Goal: Task Accomplishment & Management: Use online tool/utility

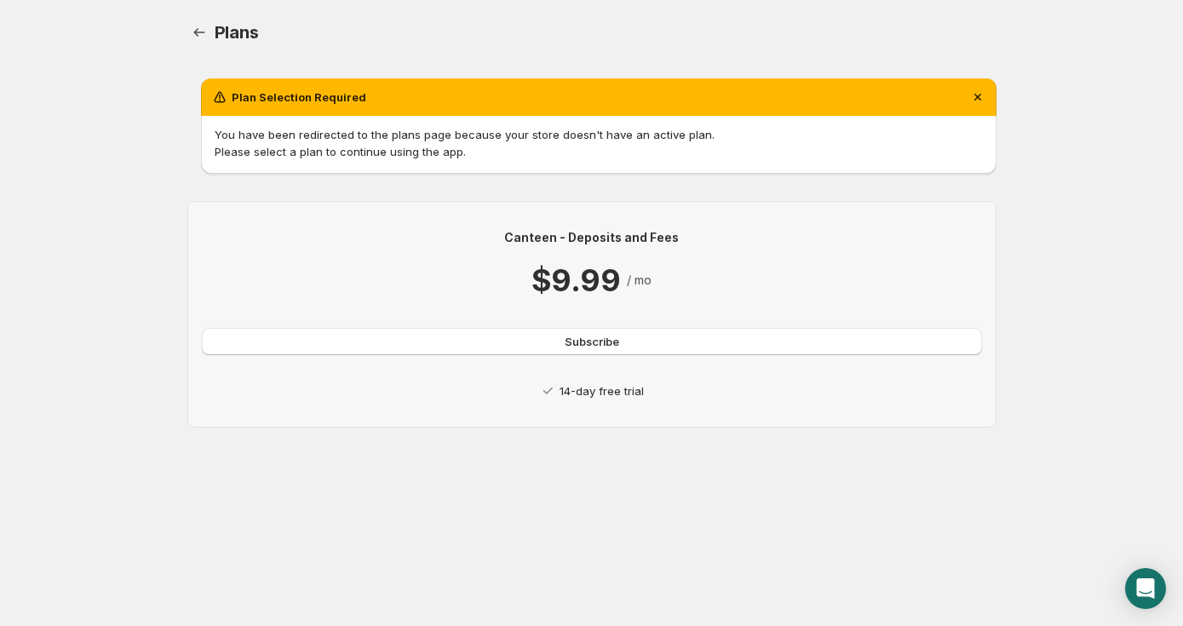
click at [581, 390] on p "14-day free trial" at bounding box center [601, 390] width 84 height 17
click at [530, 341] on button "Subscribe" at bounding box center [592, 341] width 780 height 27
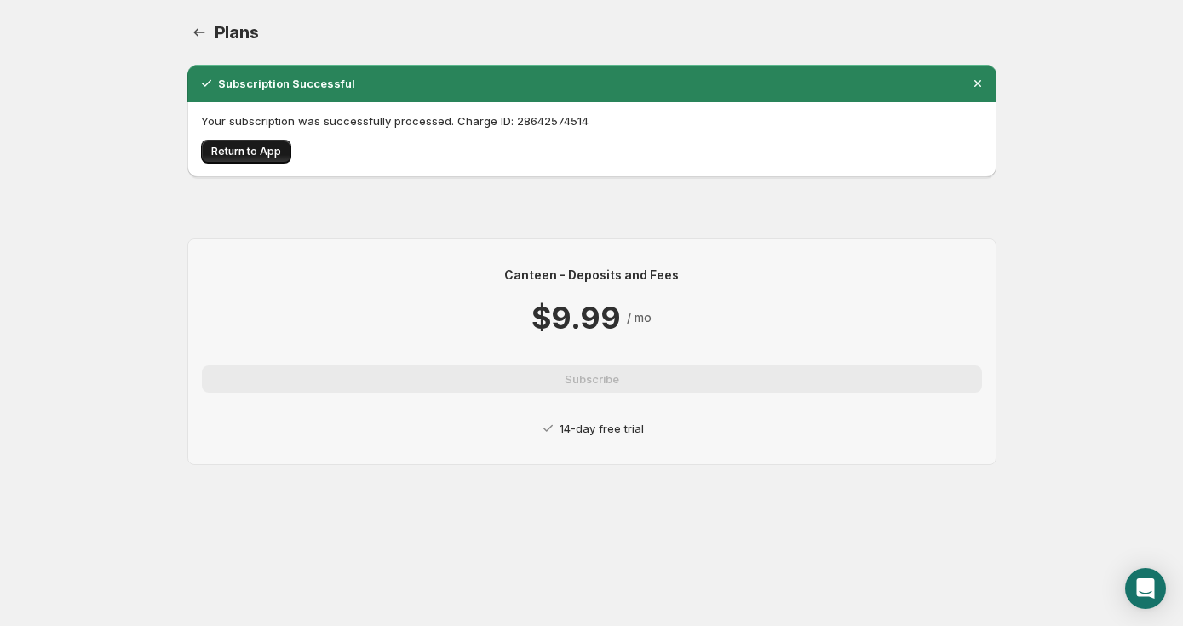
click at [239, 156] on span "Return to App" at bounding box center [246, 152] width 70 height 14
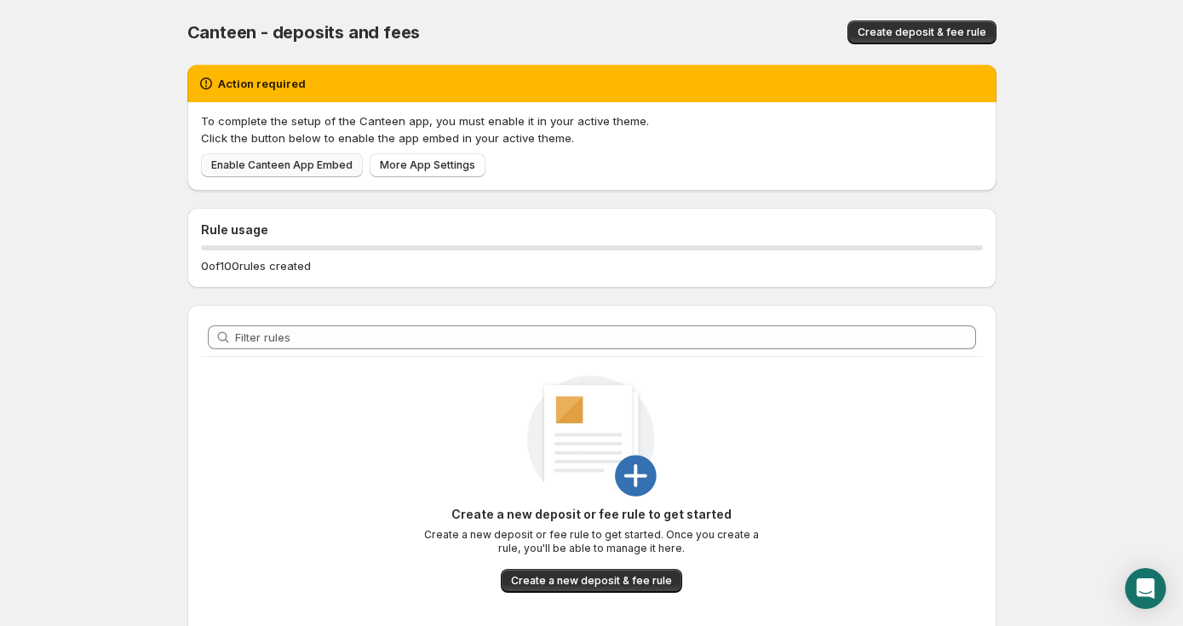
click at [295, 170] on span "Enable Canteen App Embed" at bounding box center [281, 165] width 141 height 14
click at [935, 34] on span "Create deposit & fee rule" at bounding box center [921, 33] width 129 height 14
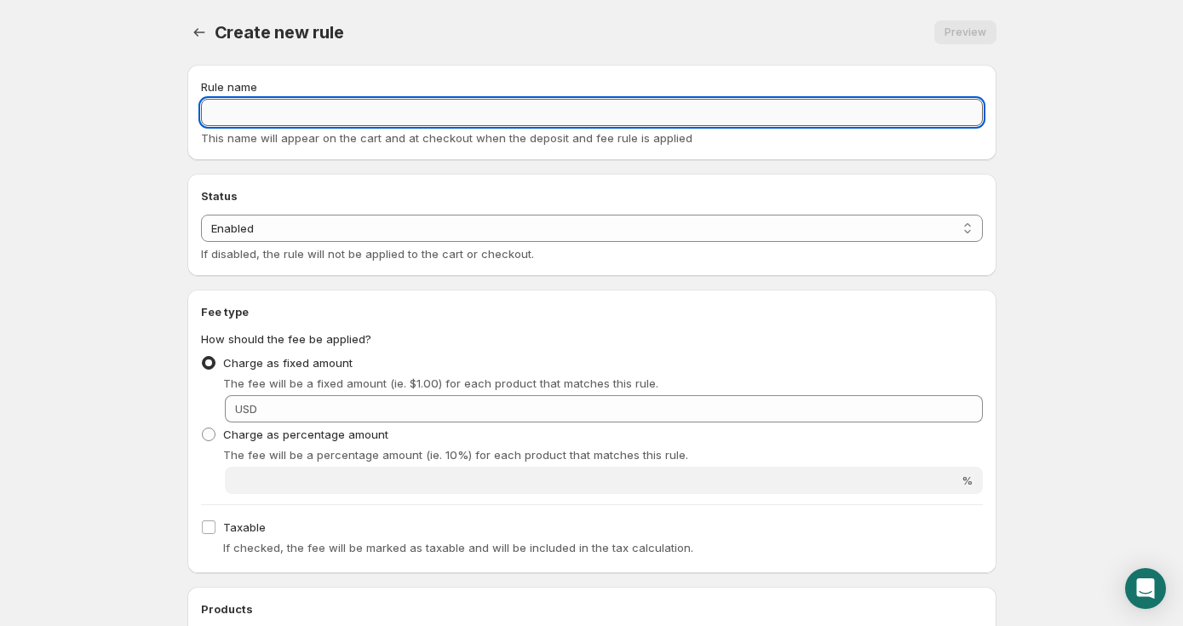
click at [348, 106] on input "Rule name" at bounding box center [592, 112] width 782 height 27
type input "CORE FEE"
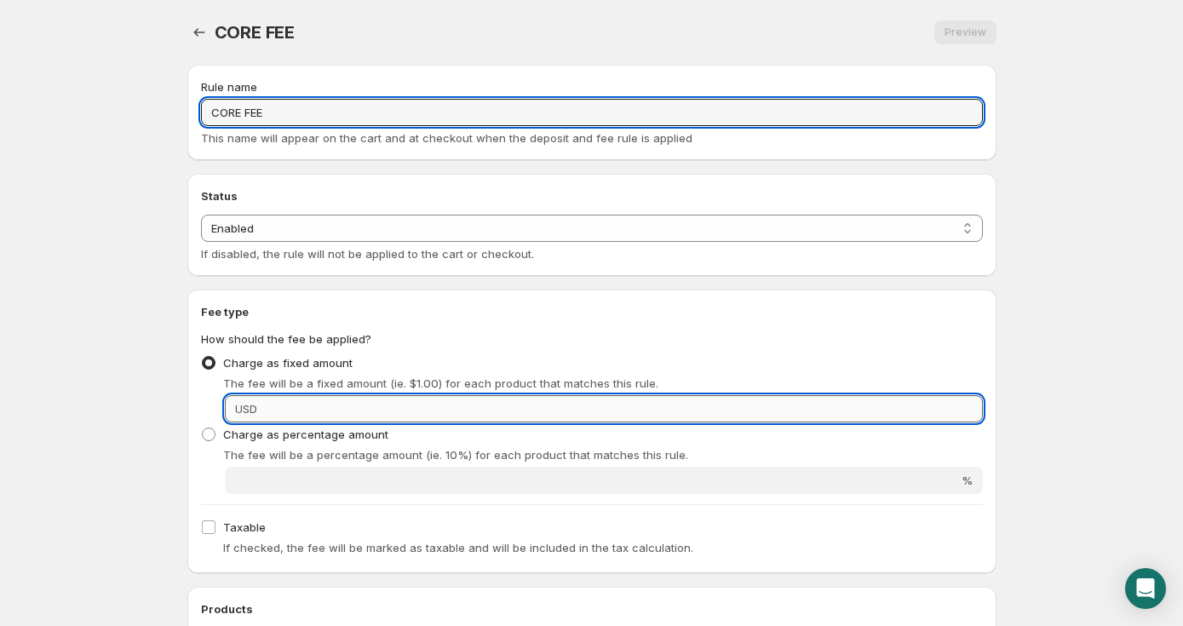
click at [283, 410] on input "Fixed amount" at bounding box center [622, 408] width 720 height 27
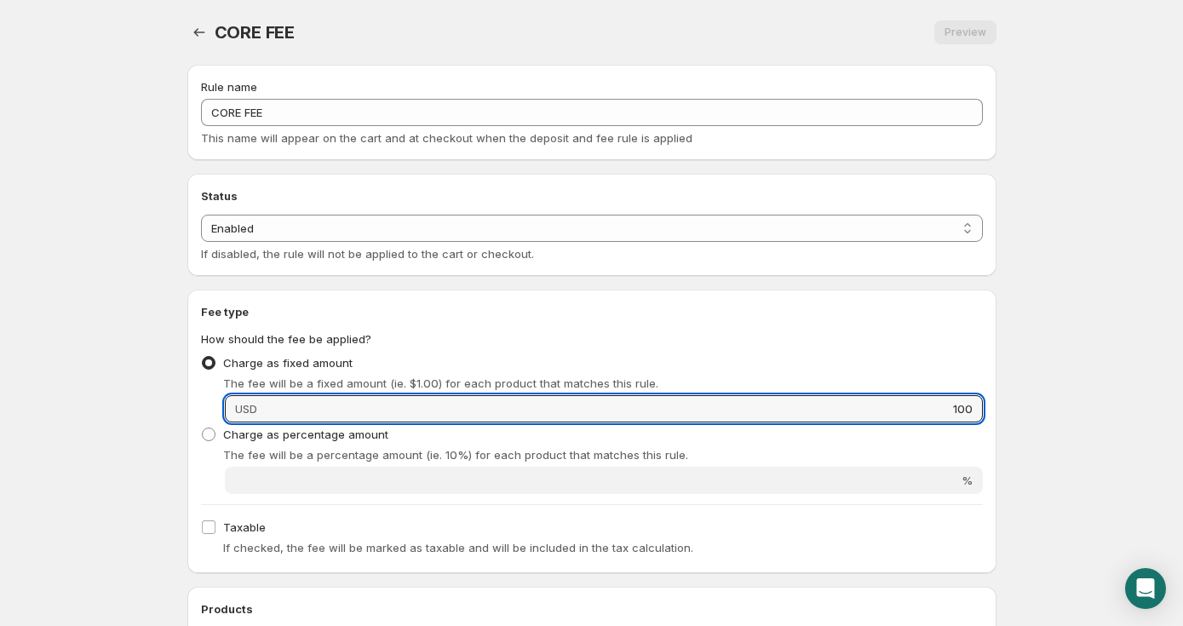
type input "100"
click at [398, 353] on div "Charge as fixed amount The fee will be a fixed amount (ie. $1.00) for each prod…" at bounding box center [592, 371] width 782 height 41
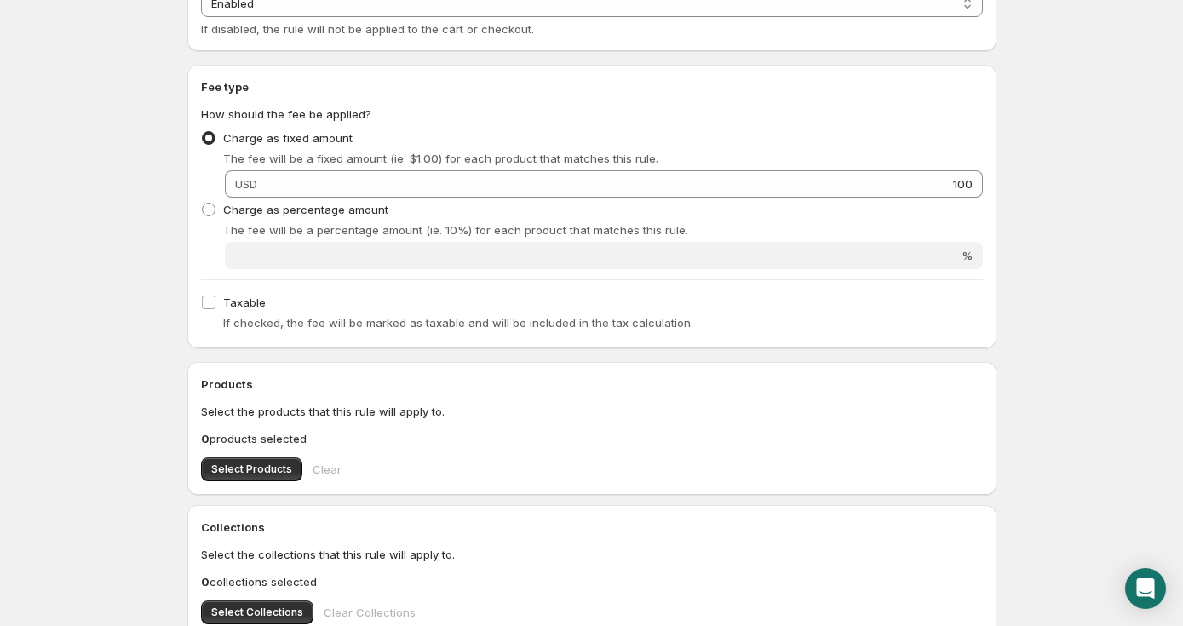
scroll to position [248, 0]
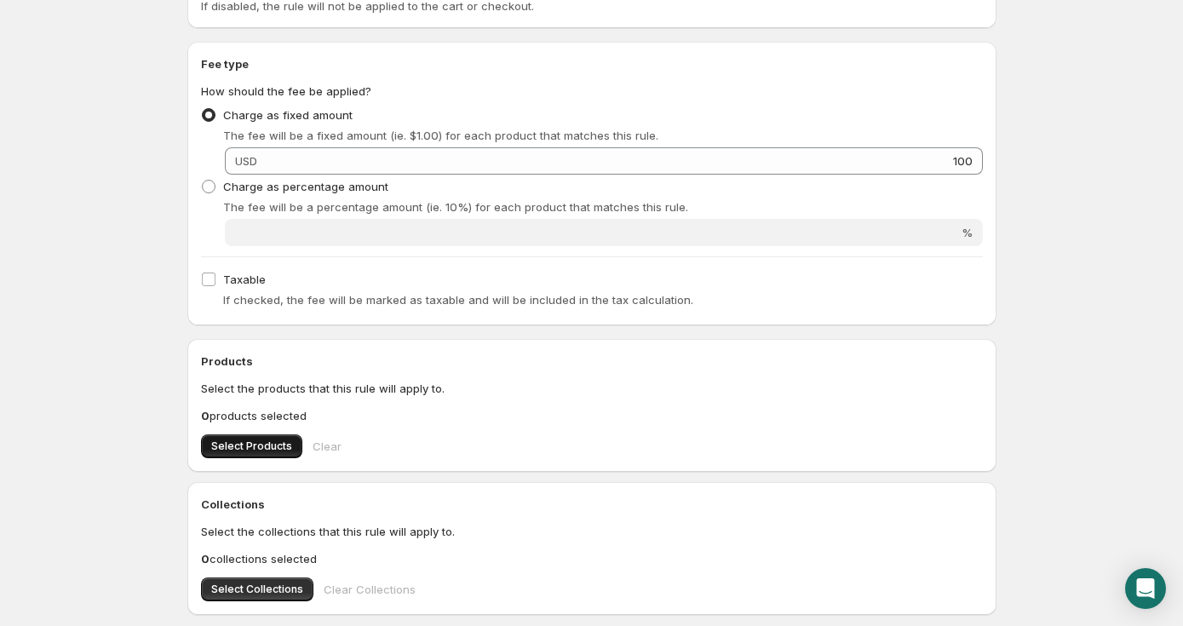
click at [257, 448] on span "Select Products" at bounding box center [251, 446] width 81 height 14
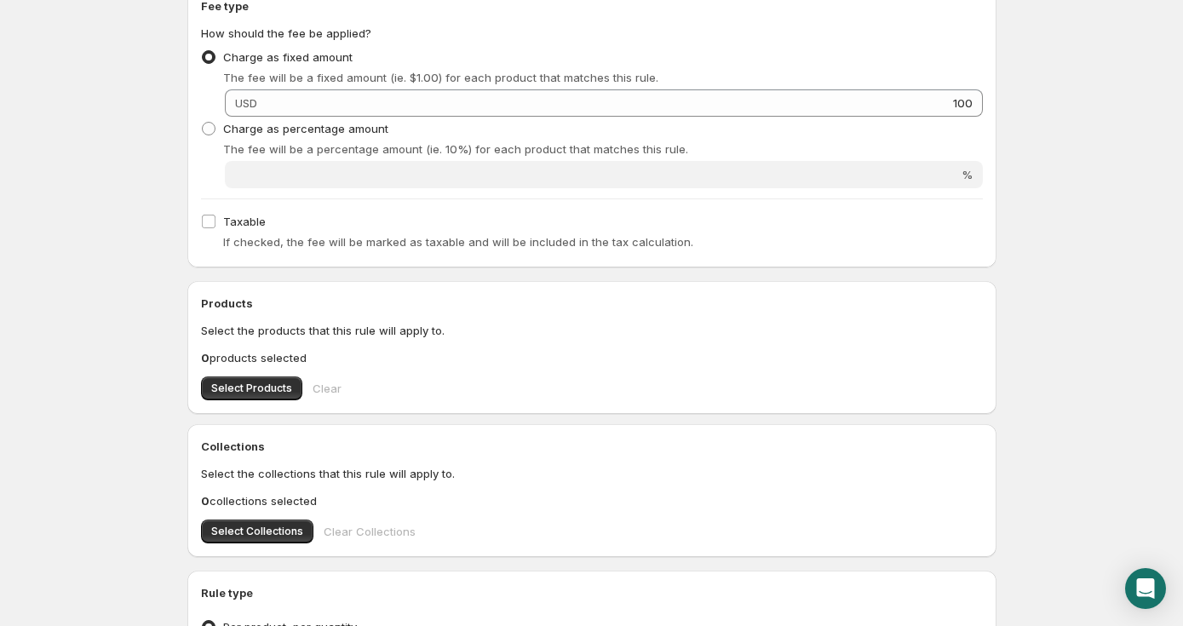
scroll to position [315, 0]
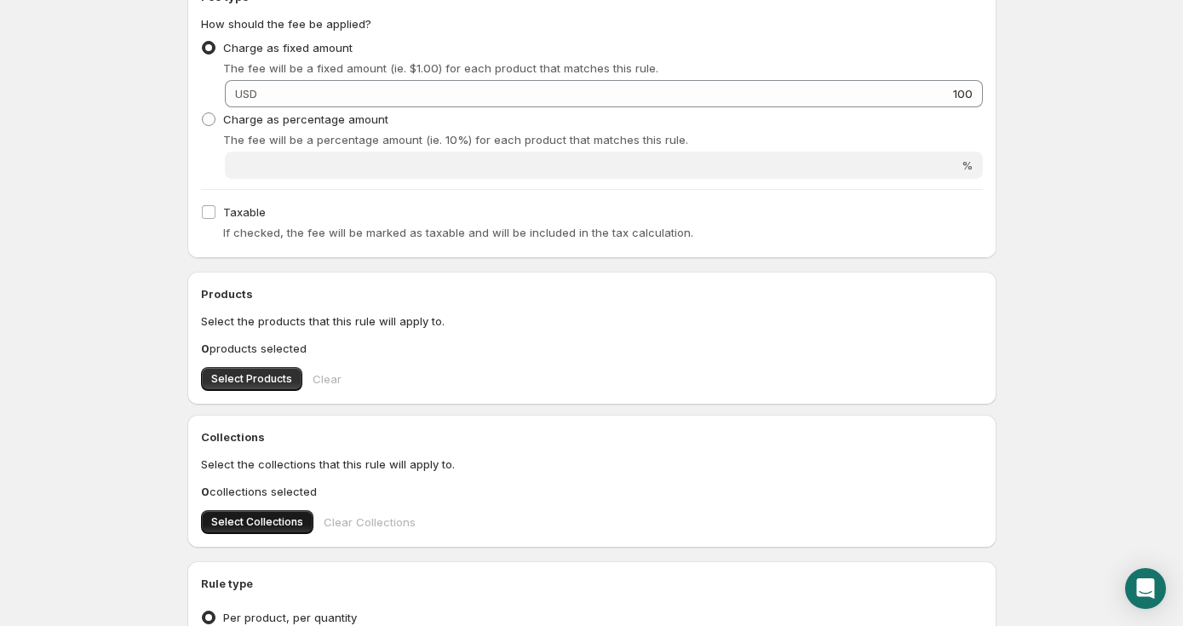
click at [273, 526] on span "Select Collections" at bounding box center [257, 522] width 92 height 14
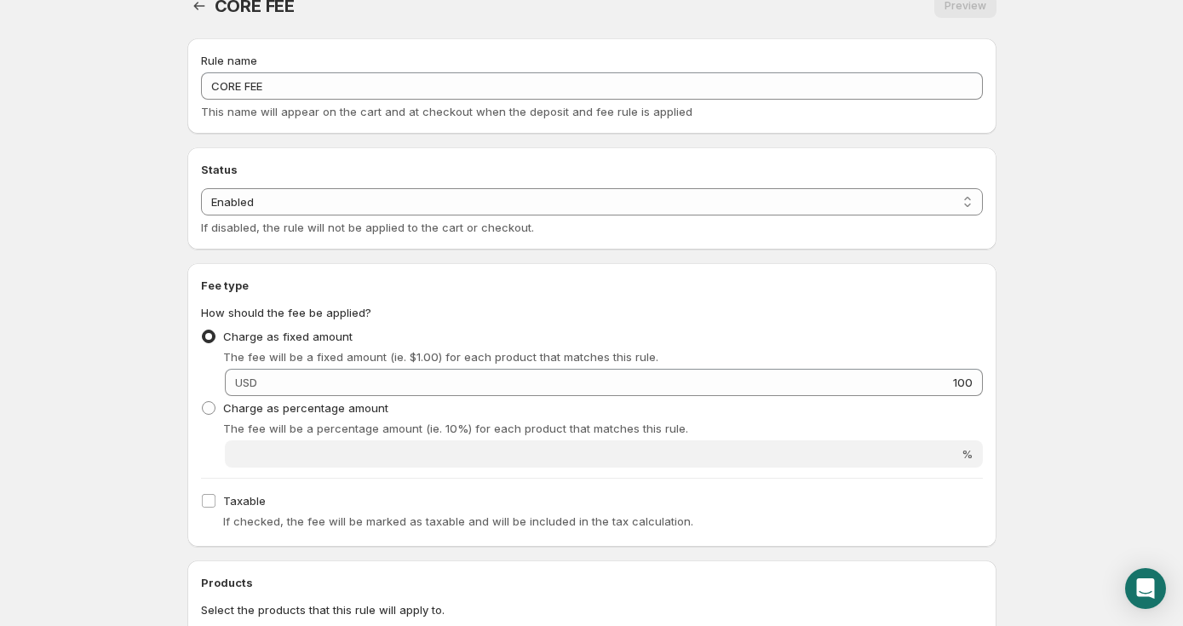
scroll to position [0, 0]
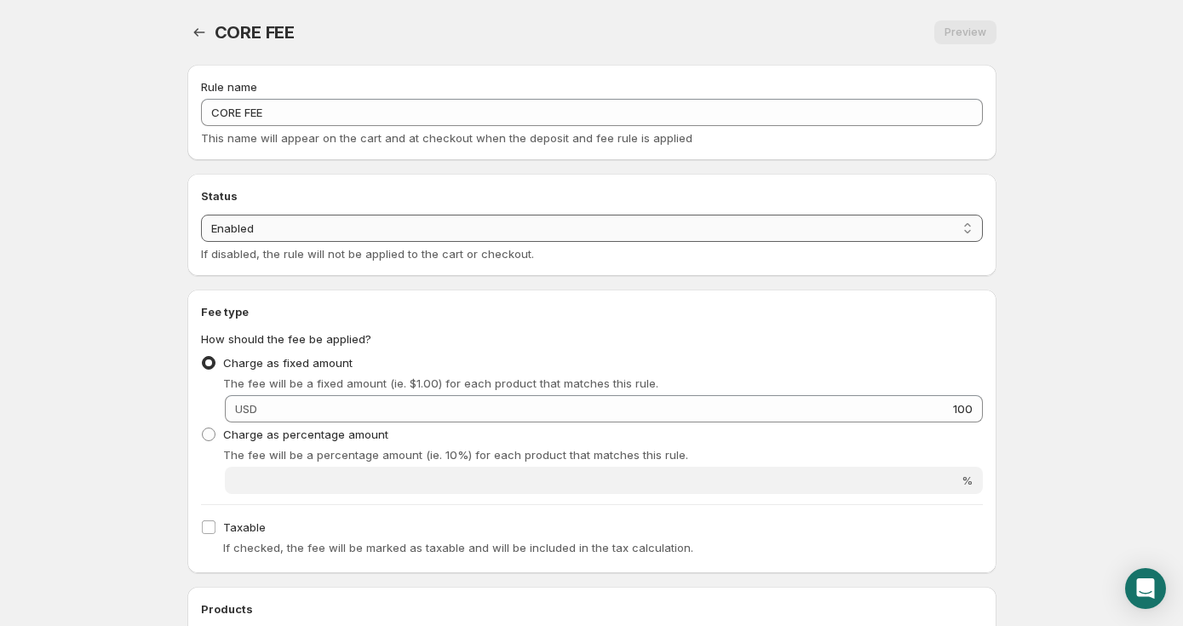
click at [708, 225] on select "Enabled Disabled" at bounding box center [592, 228] width 782 height 27
click at [201, 215] on select "Enabled Disabled" at bounding box center [592, 228] width 782 height 27
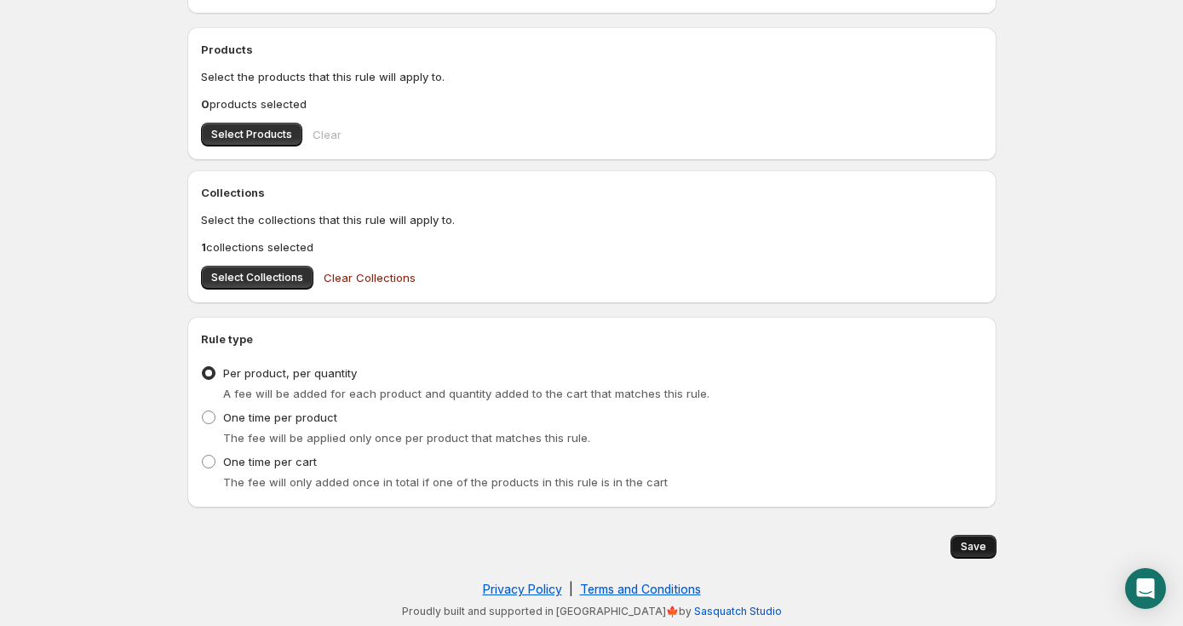
click at [963, 553] on button "Save" at bounding box center [973, 547] width 46 height 24
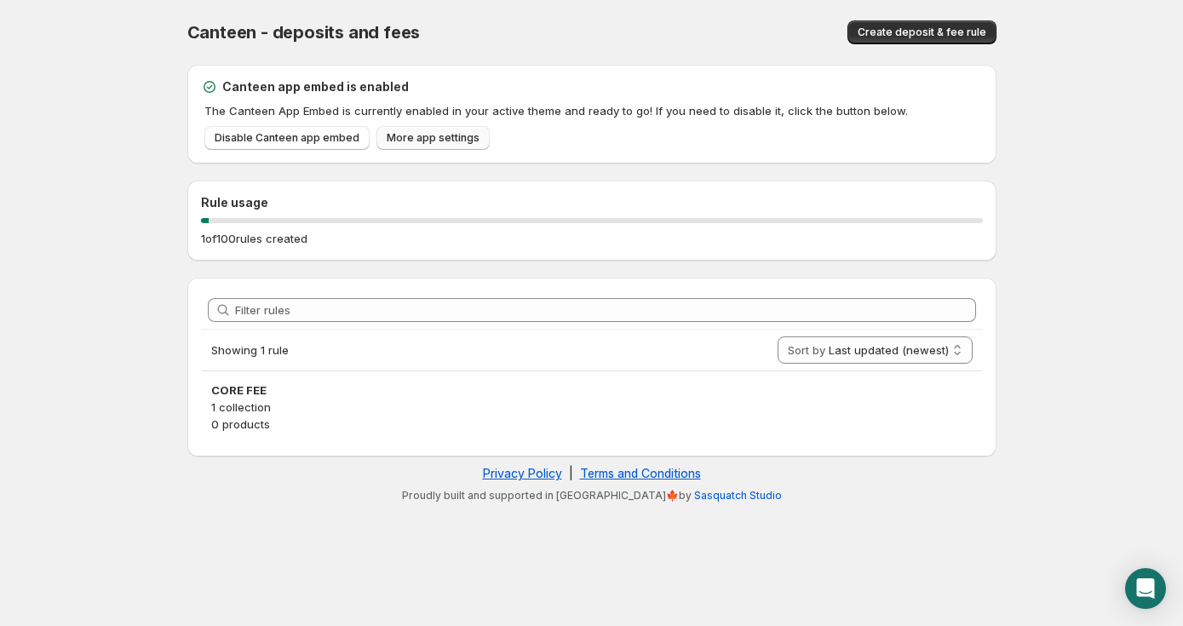
click at [414, 138] on span "More app settings" at bounding box center [433, 138] width 93 height 14
